Goal: Task Accomplishment & Management: Use online tool/utility

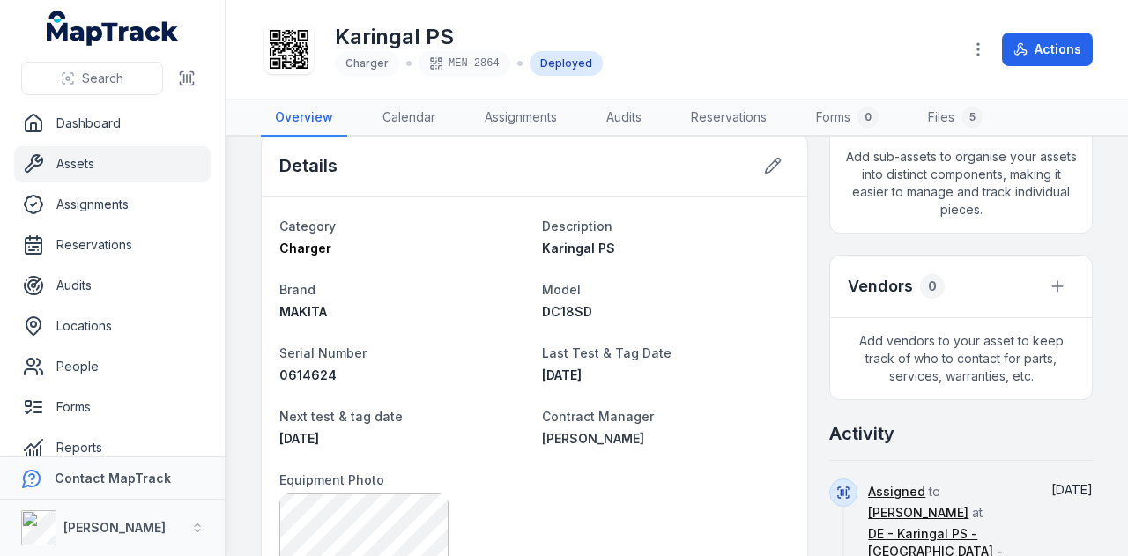
scroll to position [352, 0]
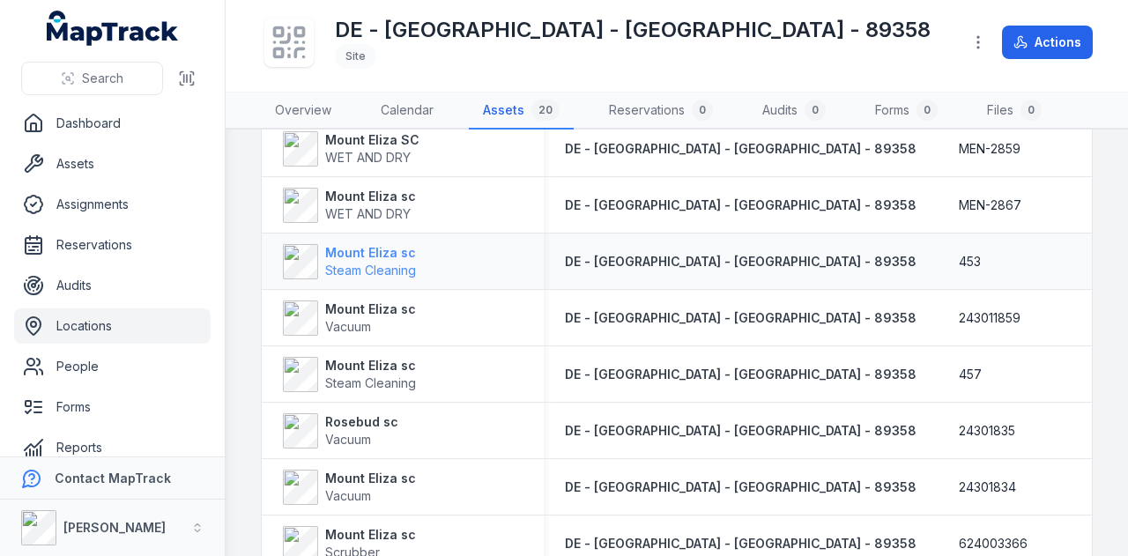
scroll to position [440, 0]
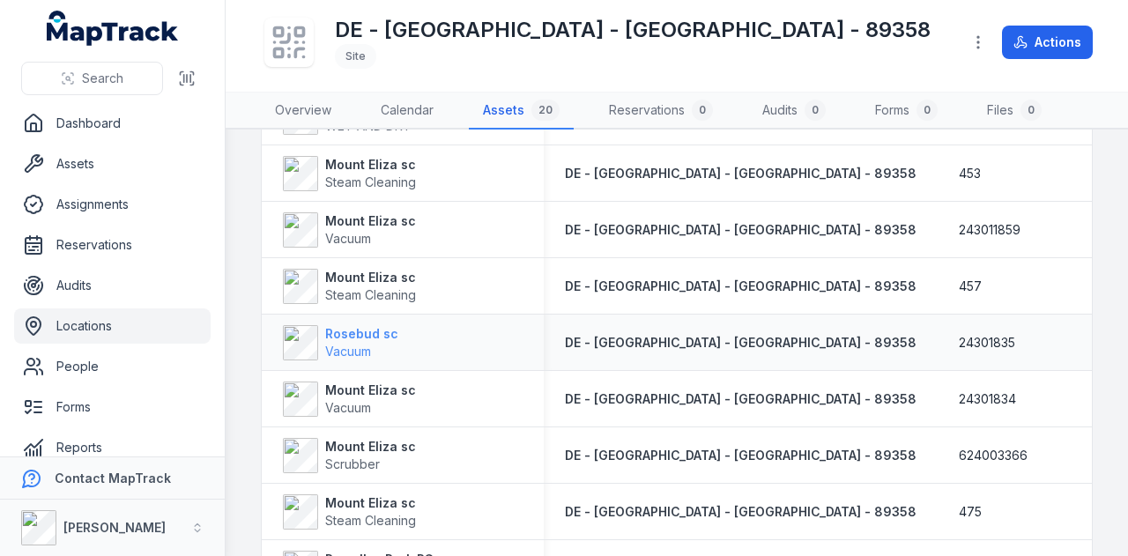
click at [356, 332] on strong "Rosebud sc" at bounding box center [361, 334] width 73 height 18
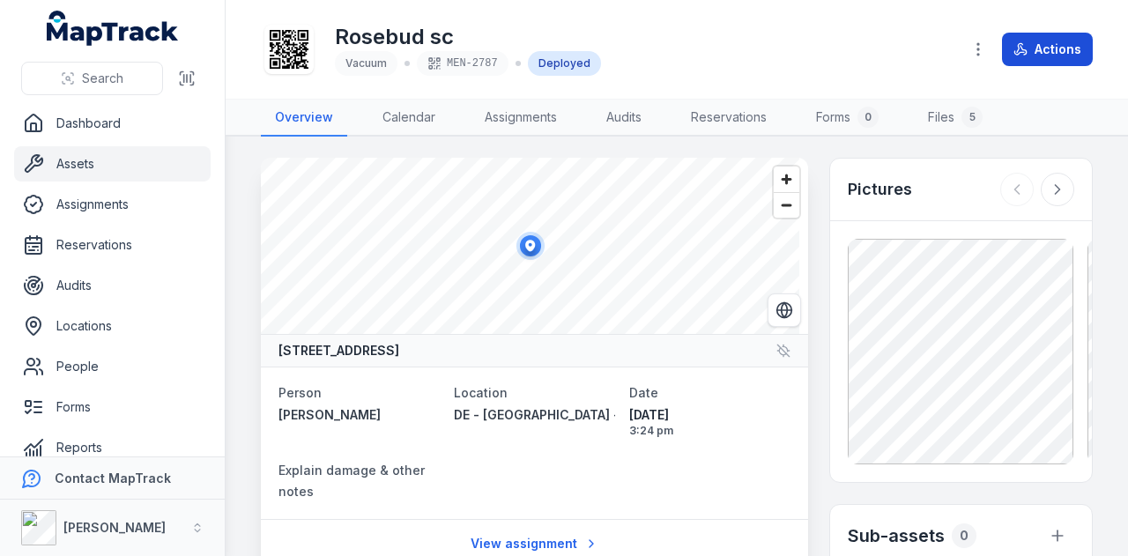
click at [1055, 47] on button "Actions" at bounding box center [1047, 49] width 91 height 33
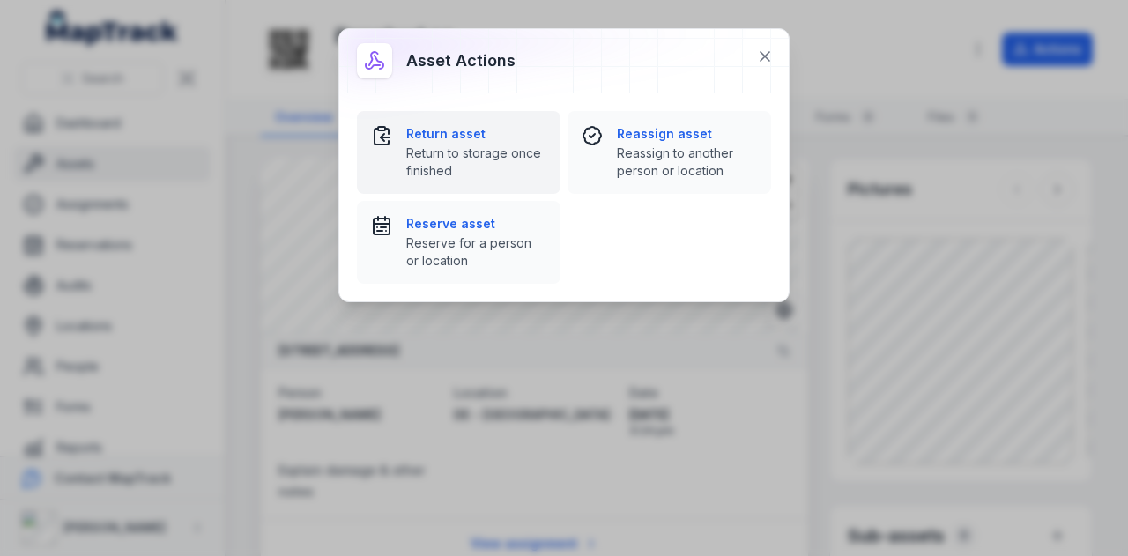
click at [443, 147] on span "Return to storage once finished" at bounding box center [476, 161] width 140 height 35
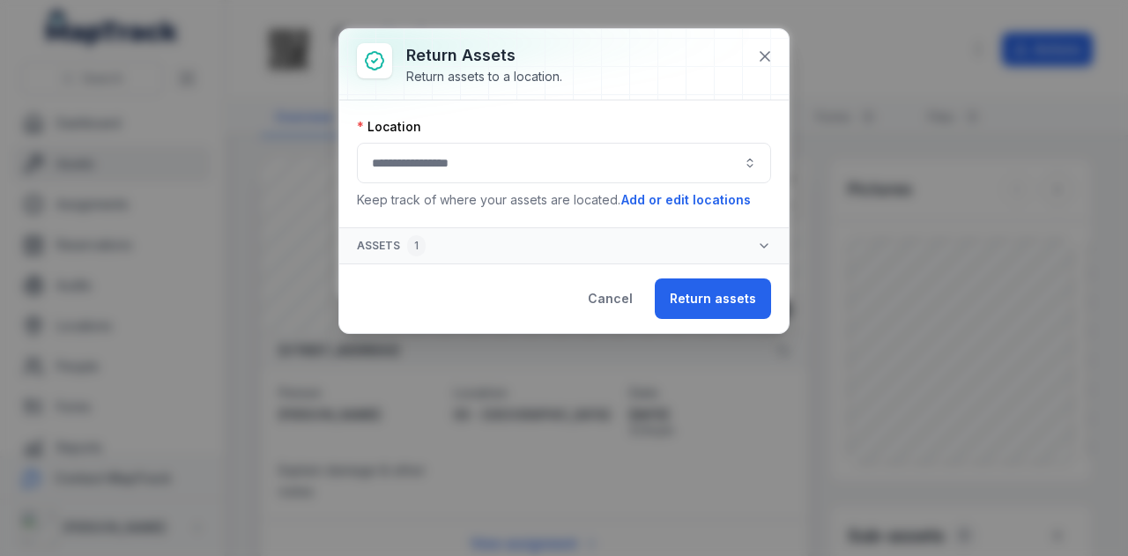
click at [657, 162] on button "button" at bounding box center [564, 163] width 414 height 41
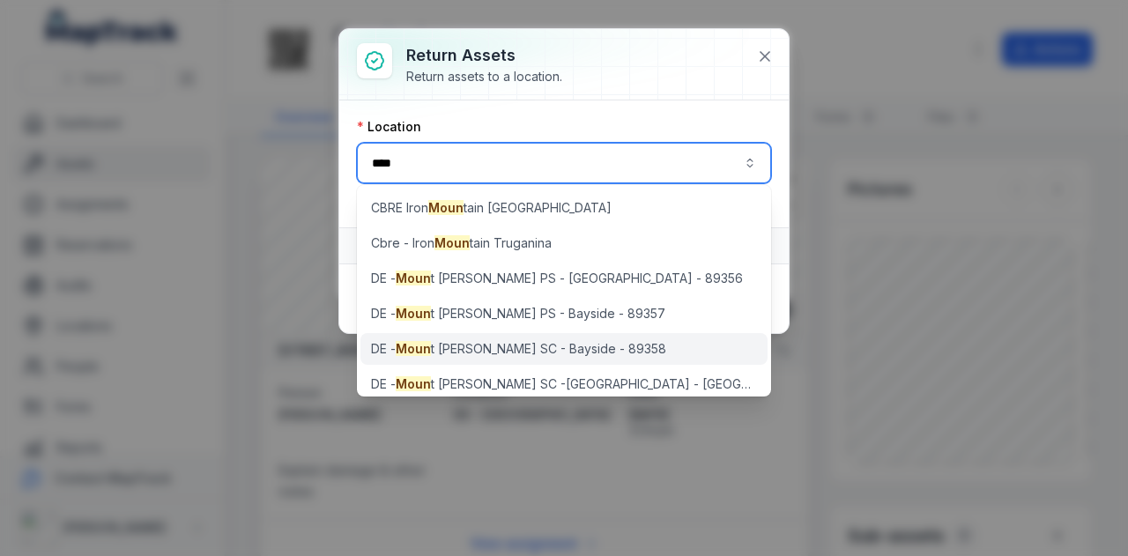
type input "****"
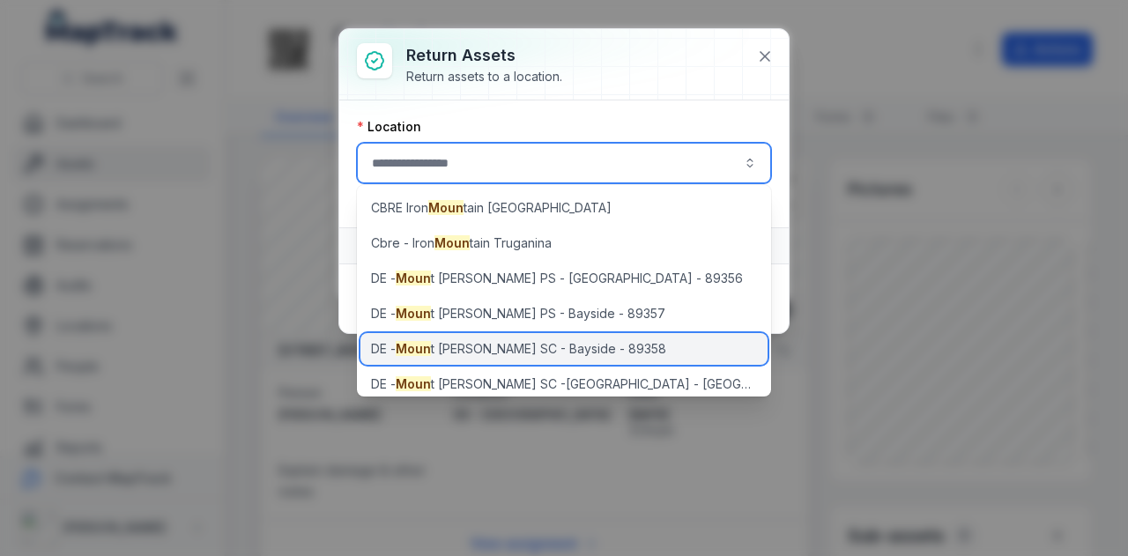
click at [652, 344] on div "DE - Moun t Eliza SC - Bayside - 89358" at bounding box center [564, 349] width 408 height 32
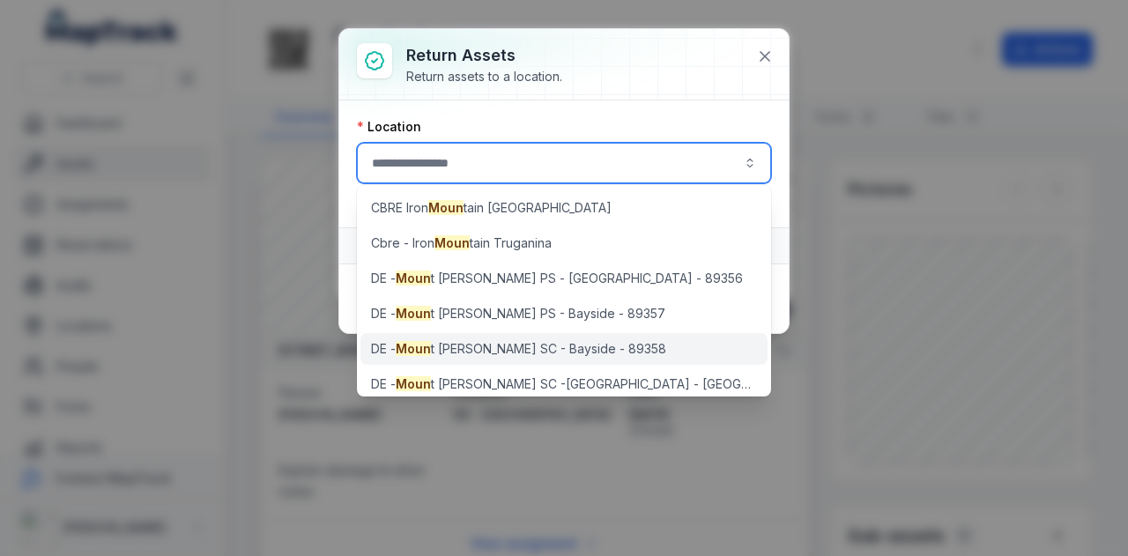
type input "**********"
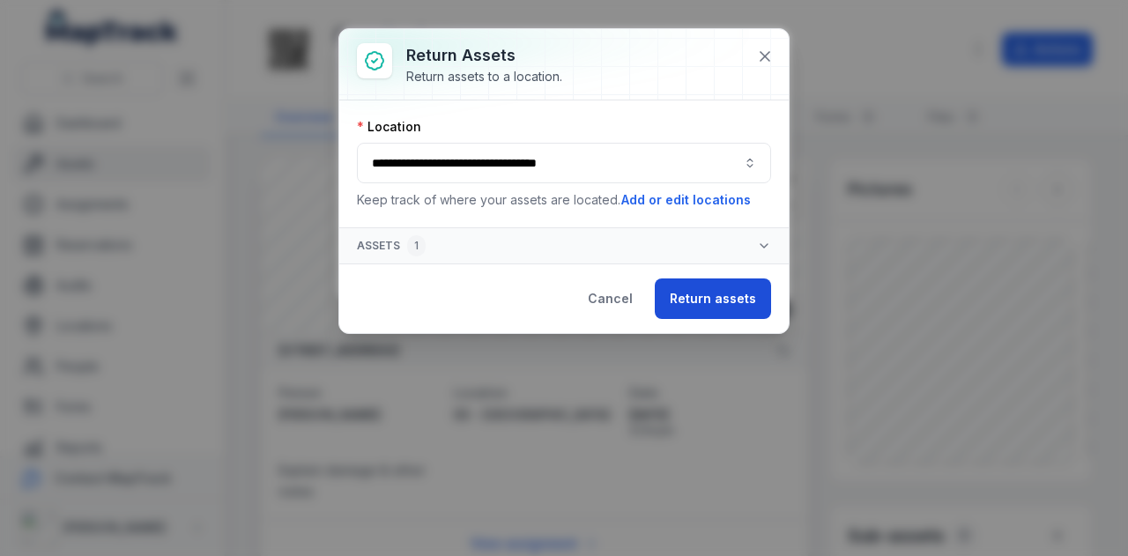
click at [736, 294] on button "Return assets" at bounding box center [713, 298] width 116 height 41
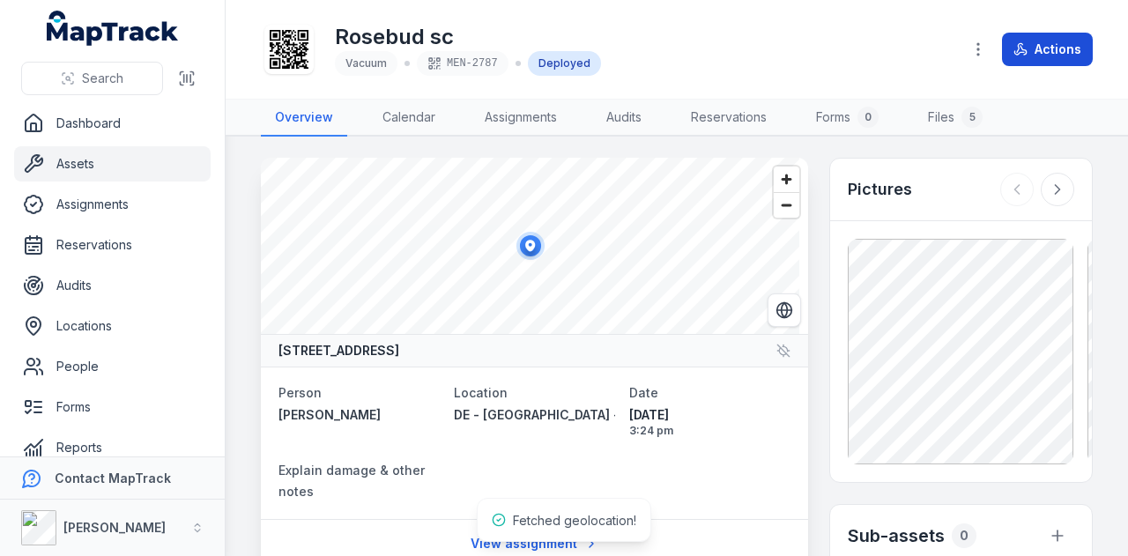
click at [1050, 58] on button "Actions" at bounding box center [1047, 49] width 91 height 33
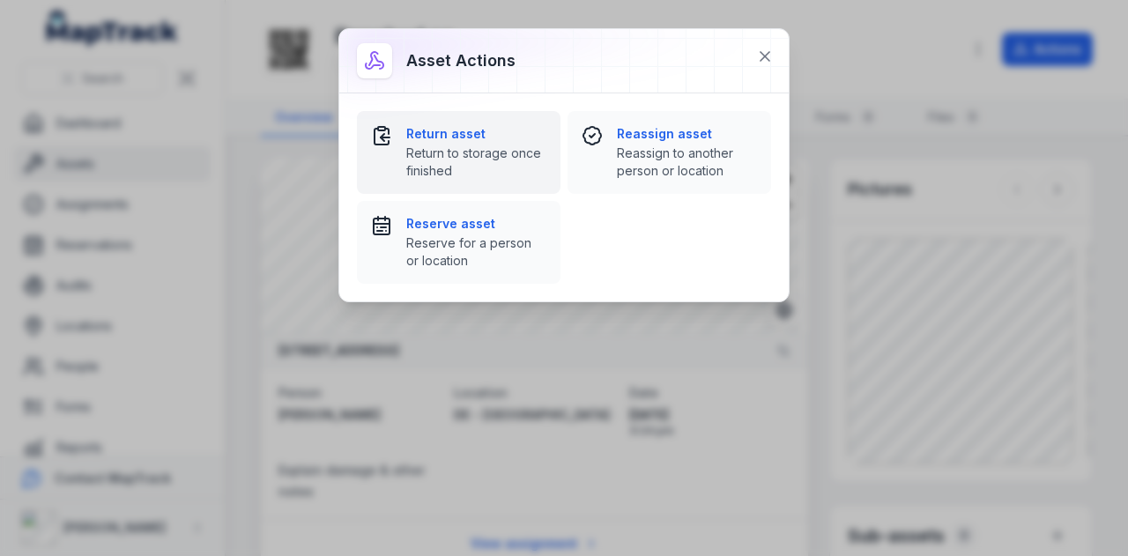
click at [432, 147] on span "Return to storage once finished" at bounding box center [476, 161] width 140 height 35
